Goal: Transaction & Acquisition: Obtain resource

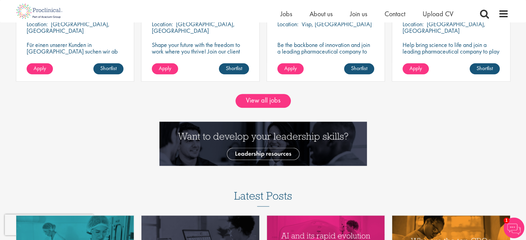
scroll to position [662, 0]
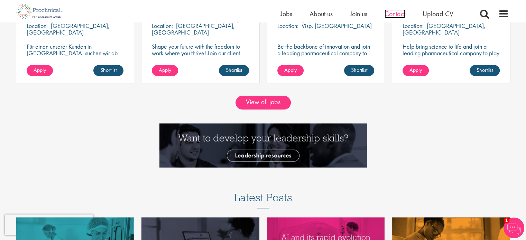
click at [394, 13] on span "Contact" at bounding box center [394, 13] width 21 height 9
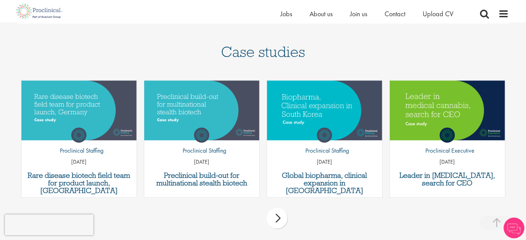
scroll to position [622, 0]
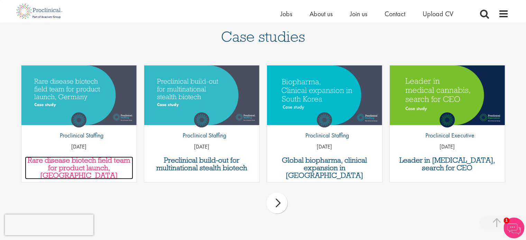
click at [71, 157] on h3 "Rare disease biotech field team for product launch, [GEOGRAPHIC_DATA]" at bounding box center [79, 168] width 108 height 23
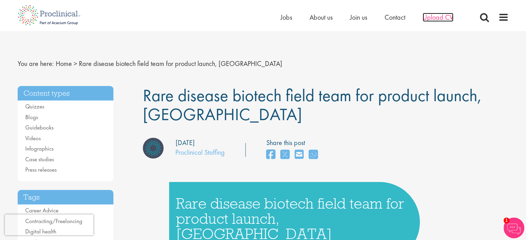
click at [450, 19] on span "Upload CV" at bounding box center [437, 17] width 31 height 9
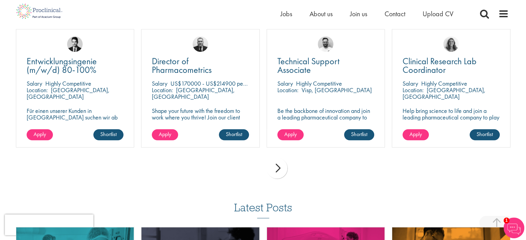
scroll to position [518, 0]
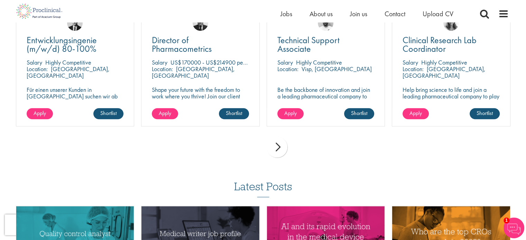
click at [275, 149] on div "next" at bounding box center [276, 147] width 21 height 21
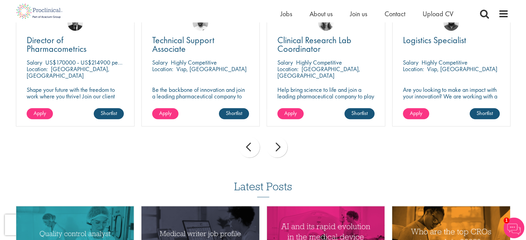
click at [275, 149] on div "next" at bounding box center [276, 147] width 21 height 21
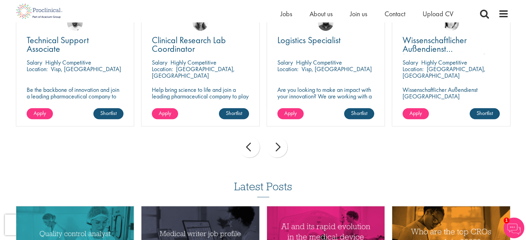
click at [275, 149] on div "next" at bounding box center [276, 147] width 21 height 21
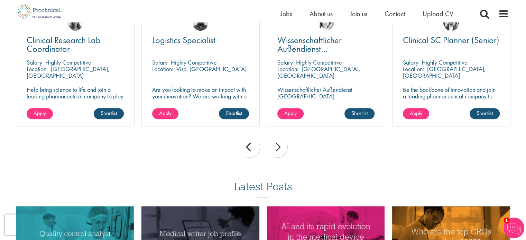
click at [275, 149] on div "next" at bounding box center [276, 147] width 21 height 21
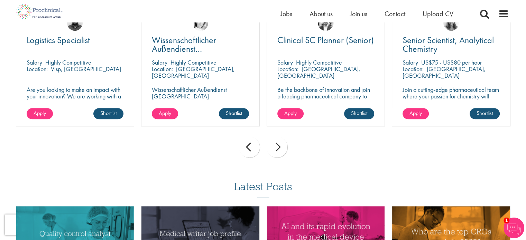
click at [275, 149] on div "next" at bounding box center [276, 147] width 21 height 21
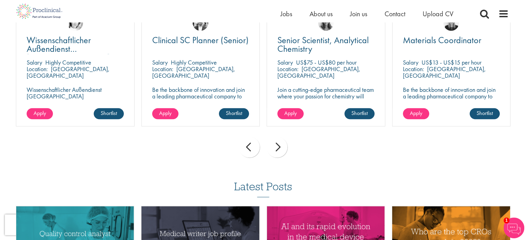
click at [275, 149] on div "next" at bounding box center [276, 147] width 21 height 21
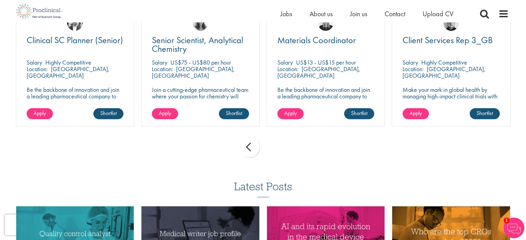
click at [275, 149] on div "prev next" at bounding box center [262, 148] width 501 height 30
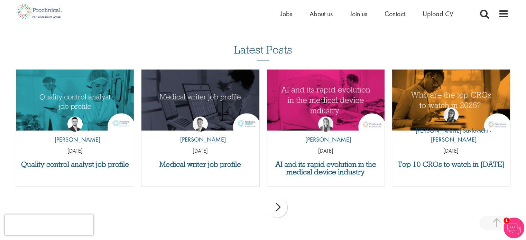
scroll to position [657, 0]
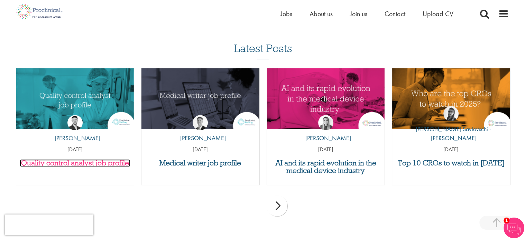
click at [75, 166] on h3 "Quality control analyst job profile" at bounding box center [75, 163] width 111 height 8
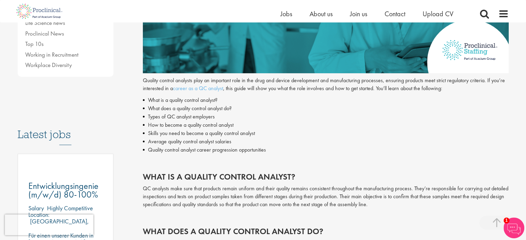
scroll to position [276, 0]
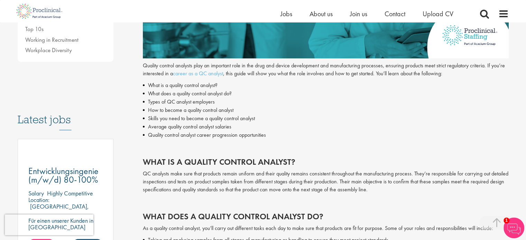
click at [253, 135] on li "Quality control analyst career progression opportunities" at bounding box center [326, 135] width 366 height 8
